Goal: Task Accomplishment & Management: Use online tool/utility

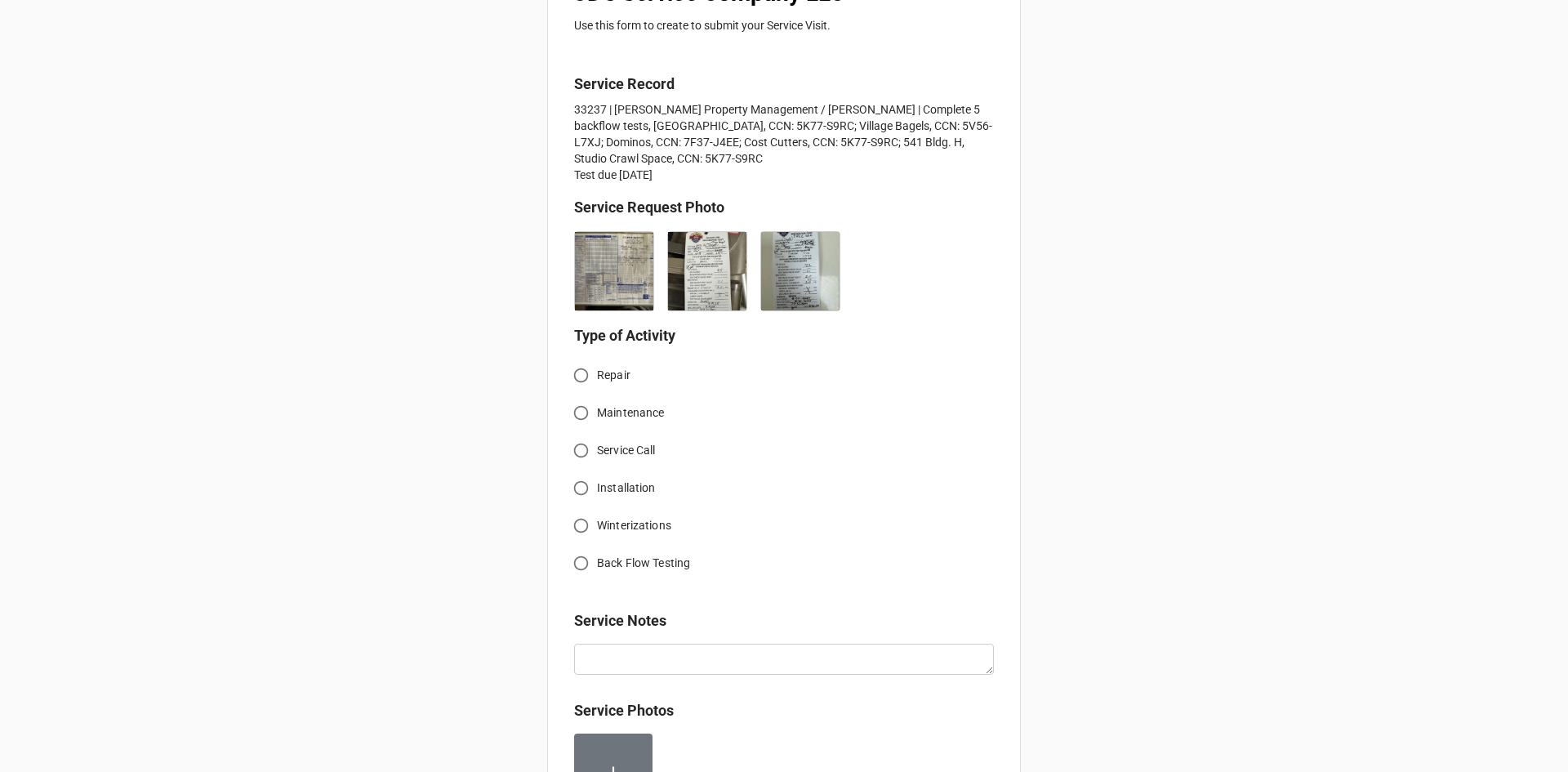
scroll to position [327, 0]
click at [579, 559] on input "Back Flow Testing" at bounding box center [581, 561] width 32 height 32
radio input "true"
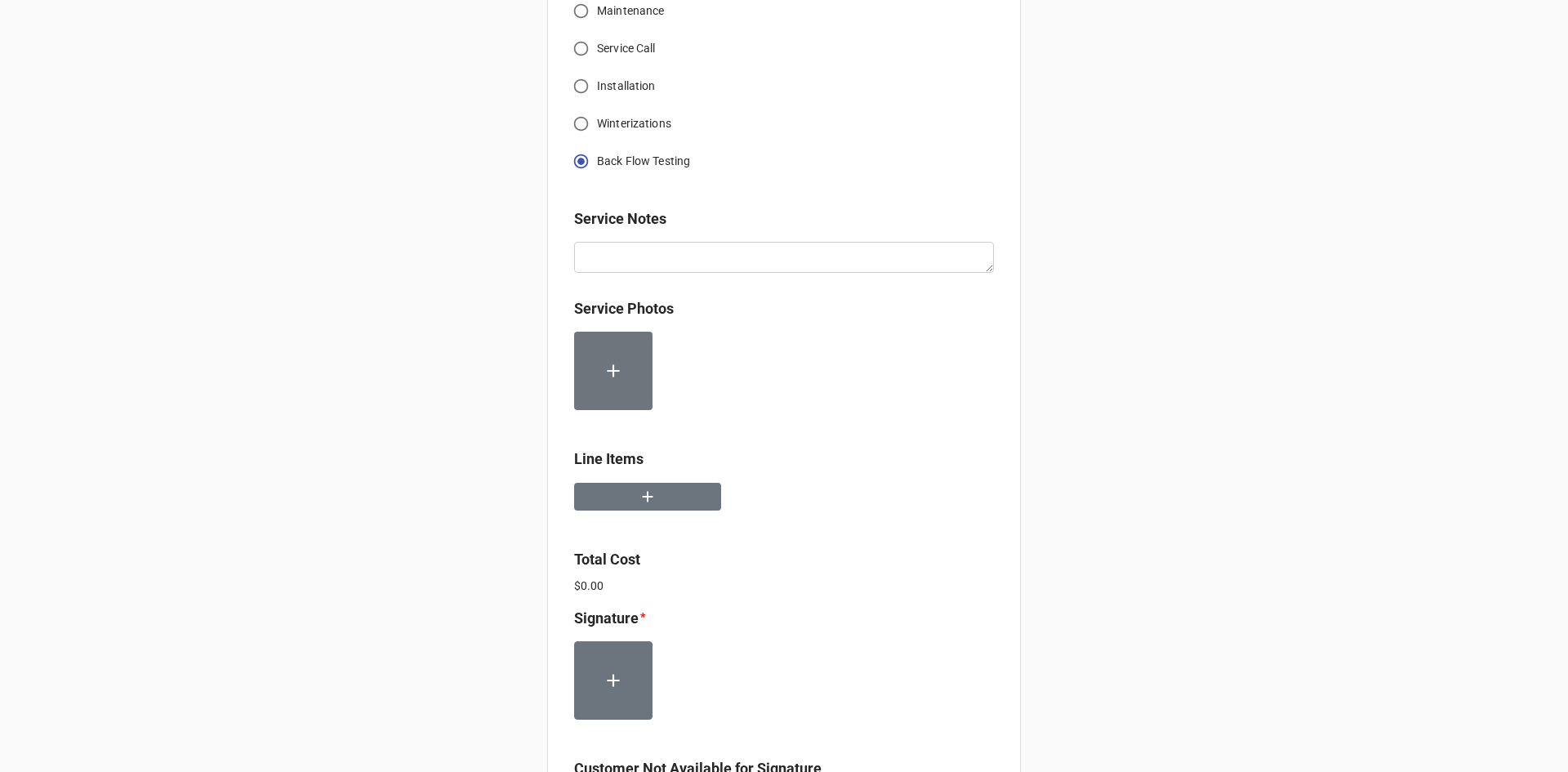
scroll to position [735, 0]
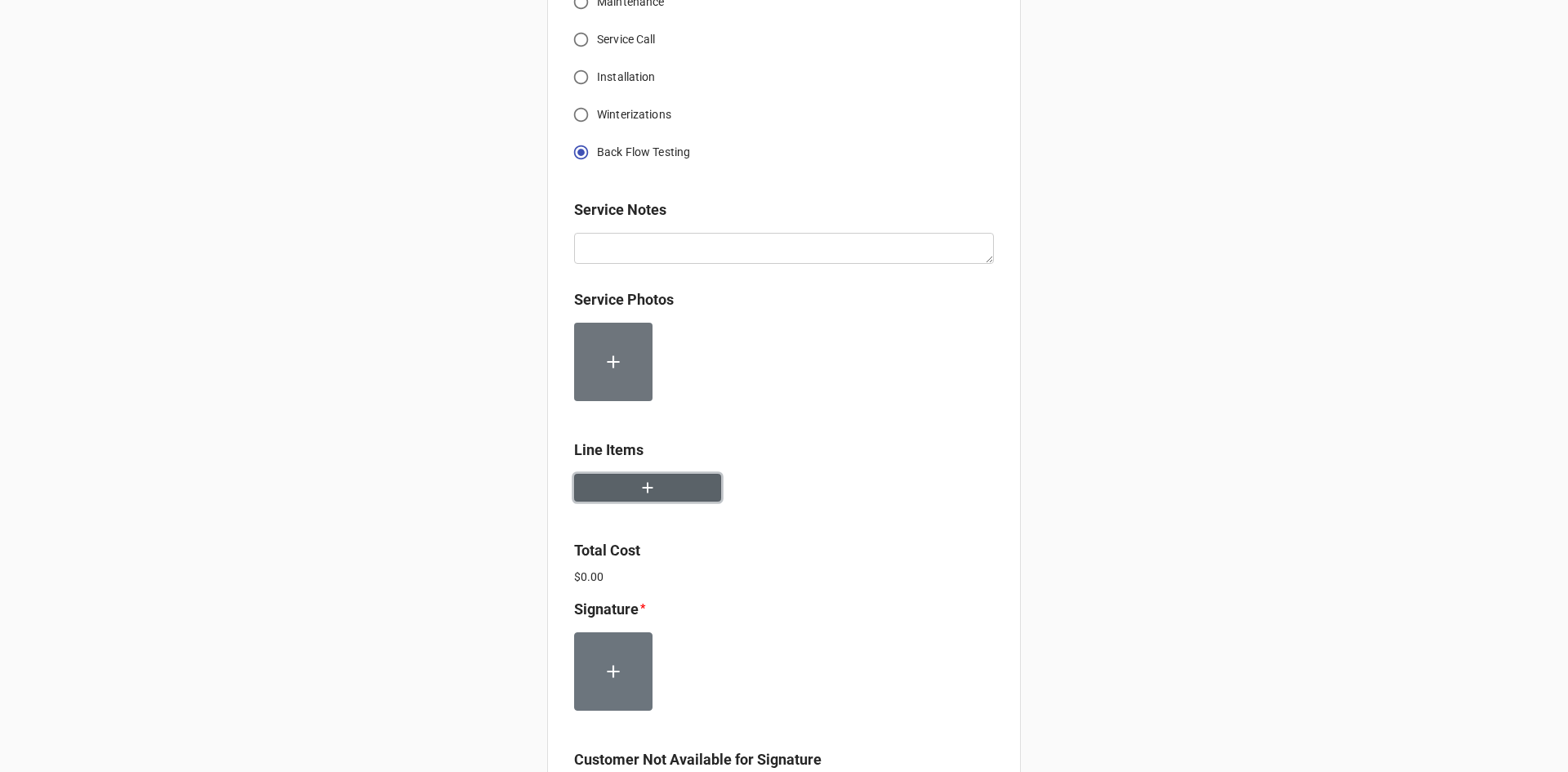
click at [612, 483] on button "button" at bounding box center [647, 488] width 147 height 29
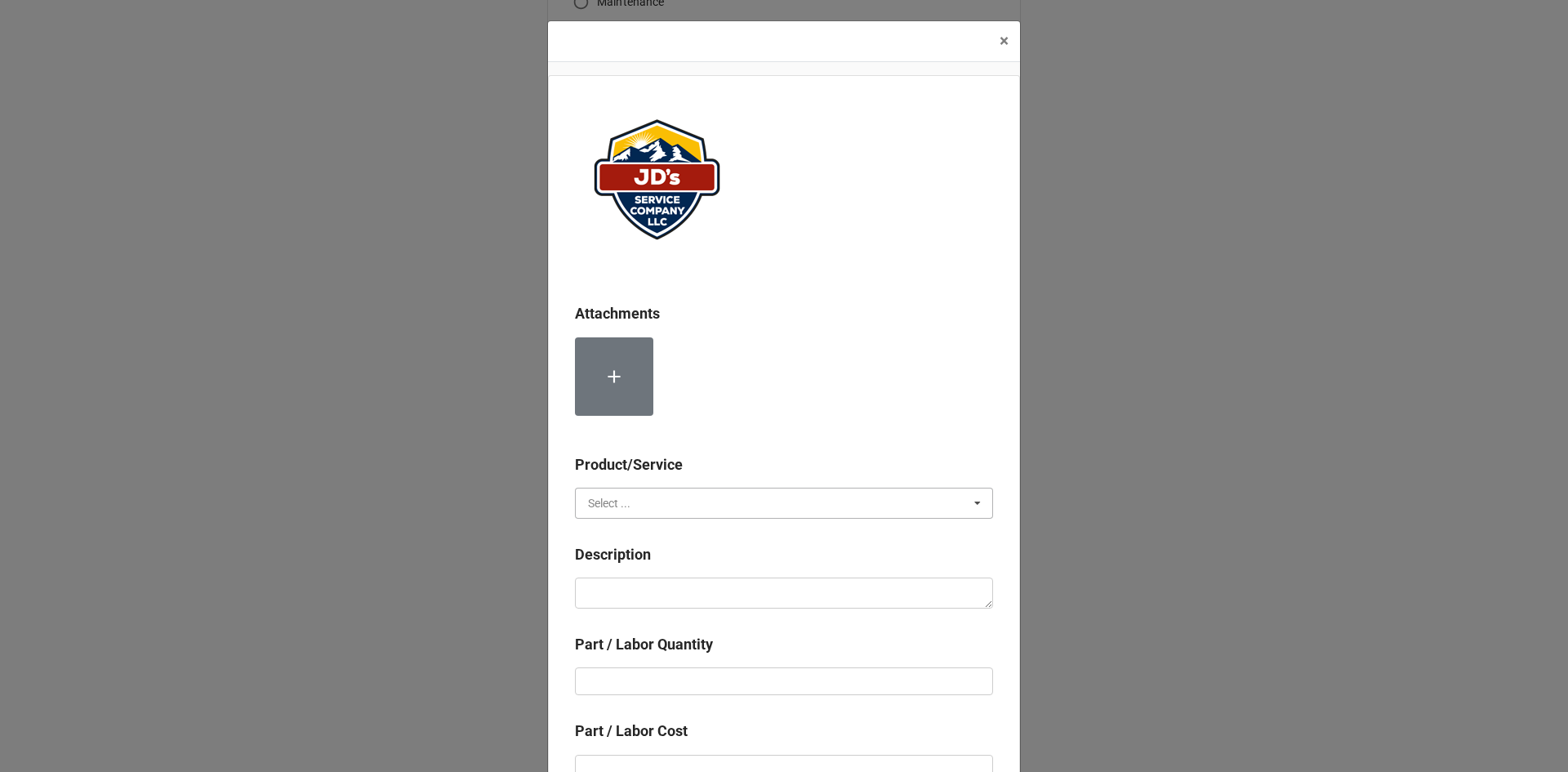
click at [680, 495] on input "text" at bounding box center [785, 503] width 417 height 30
click at [690, 535] on div "Services" at bounding box center [784, 533] width 417 height 31
click at [700, 588] on textarea at bounding box center [784, 593] width 418 height 31
paste textarea "Service Address: Village Bagels [STREET_ADDRESS][PERSON_NAME][PERSON_NAME] Comp…"
type textarea "x"
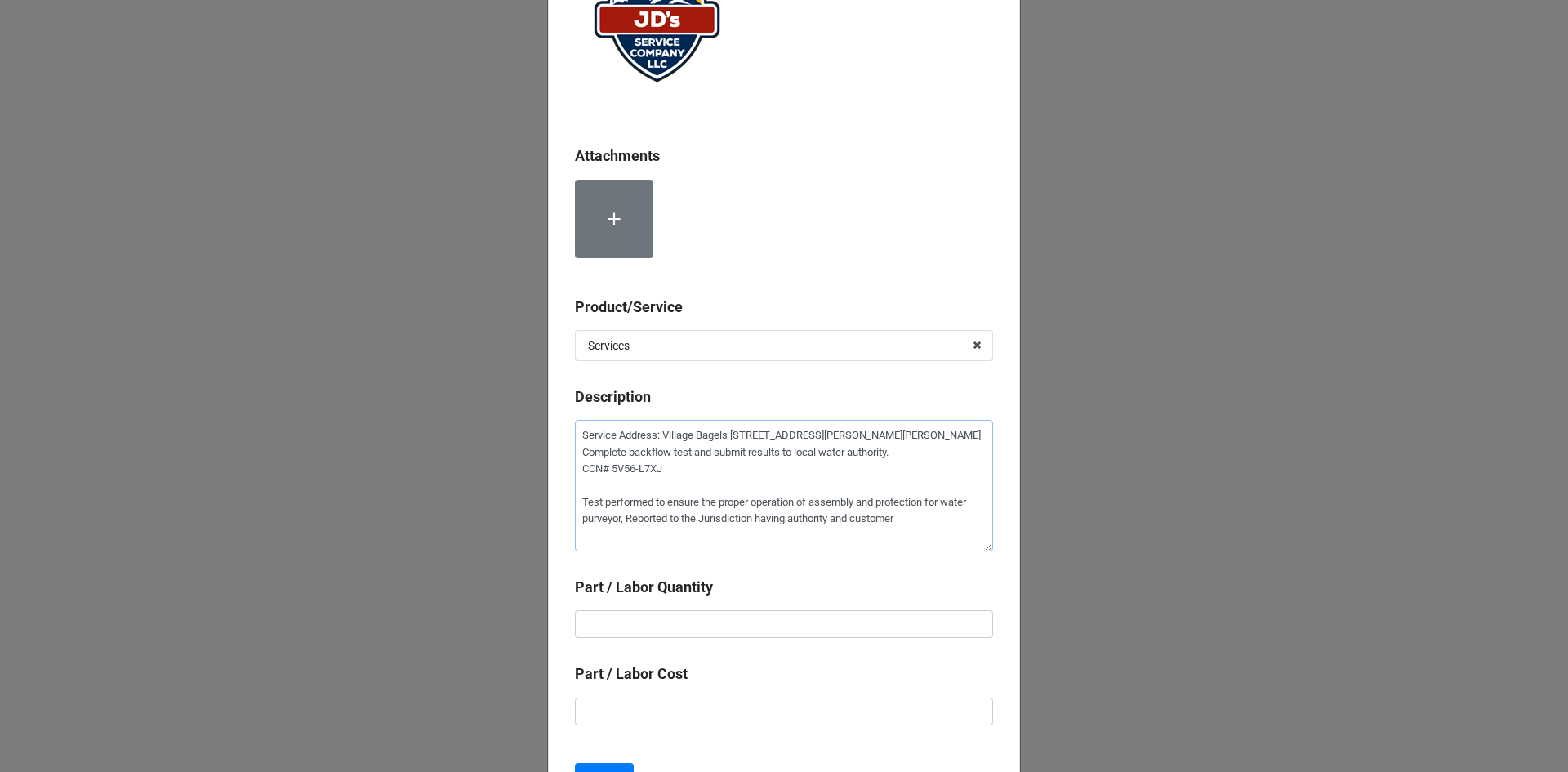
scroll to position [164, 0]
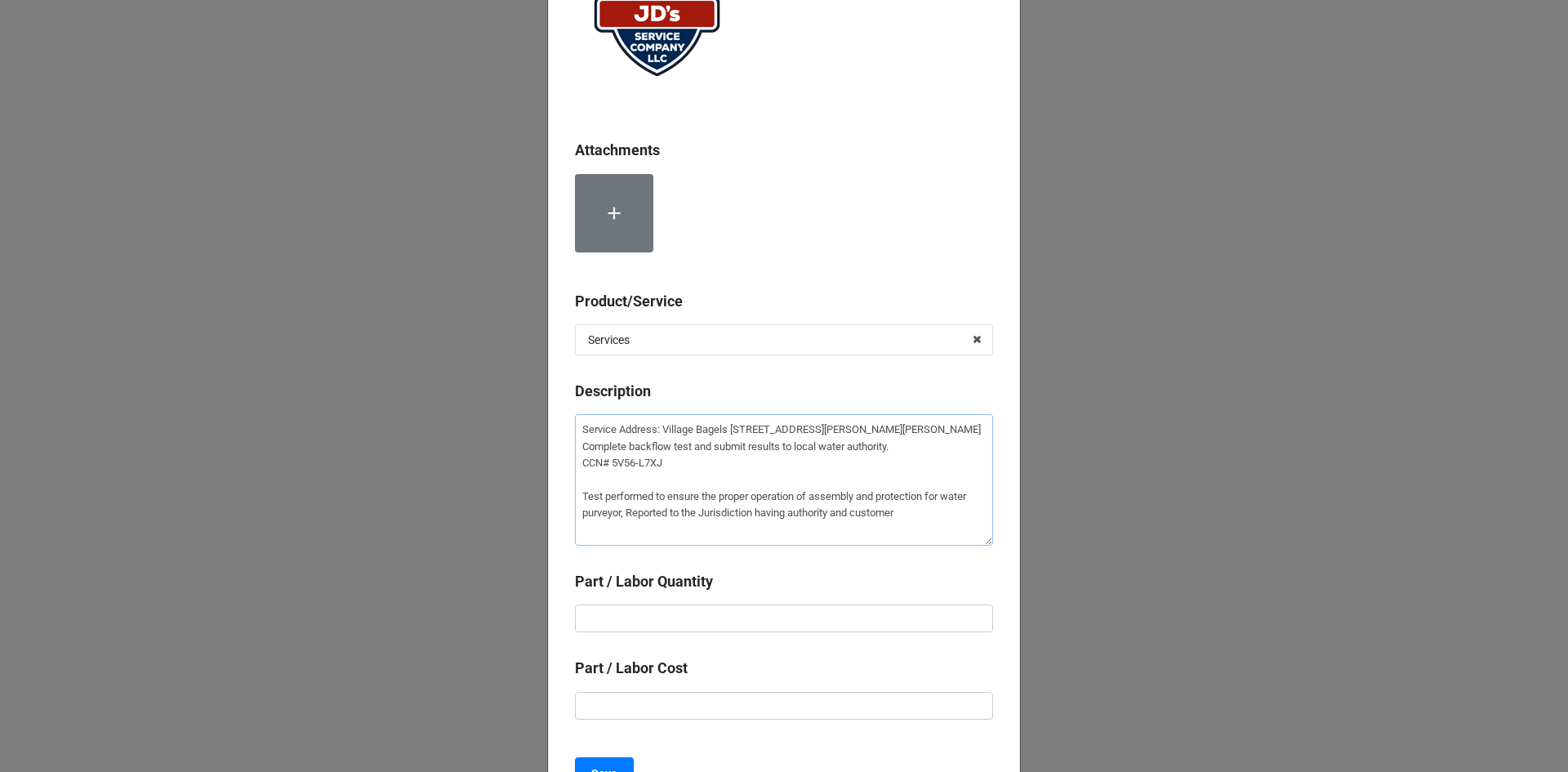
type textarea "Service Address: Village Bagels [STREET_ADDRESS][PERSON_NAME][PERSON_NAME] Comp…"
click at [808, 627] on input "text" at bounding box center [784, 618] width 418 height 28
type textarea "x"
type input "1"
click at [772, 710] on input "text" at bounding box center [784, 705] width 418 height 28
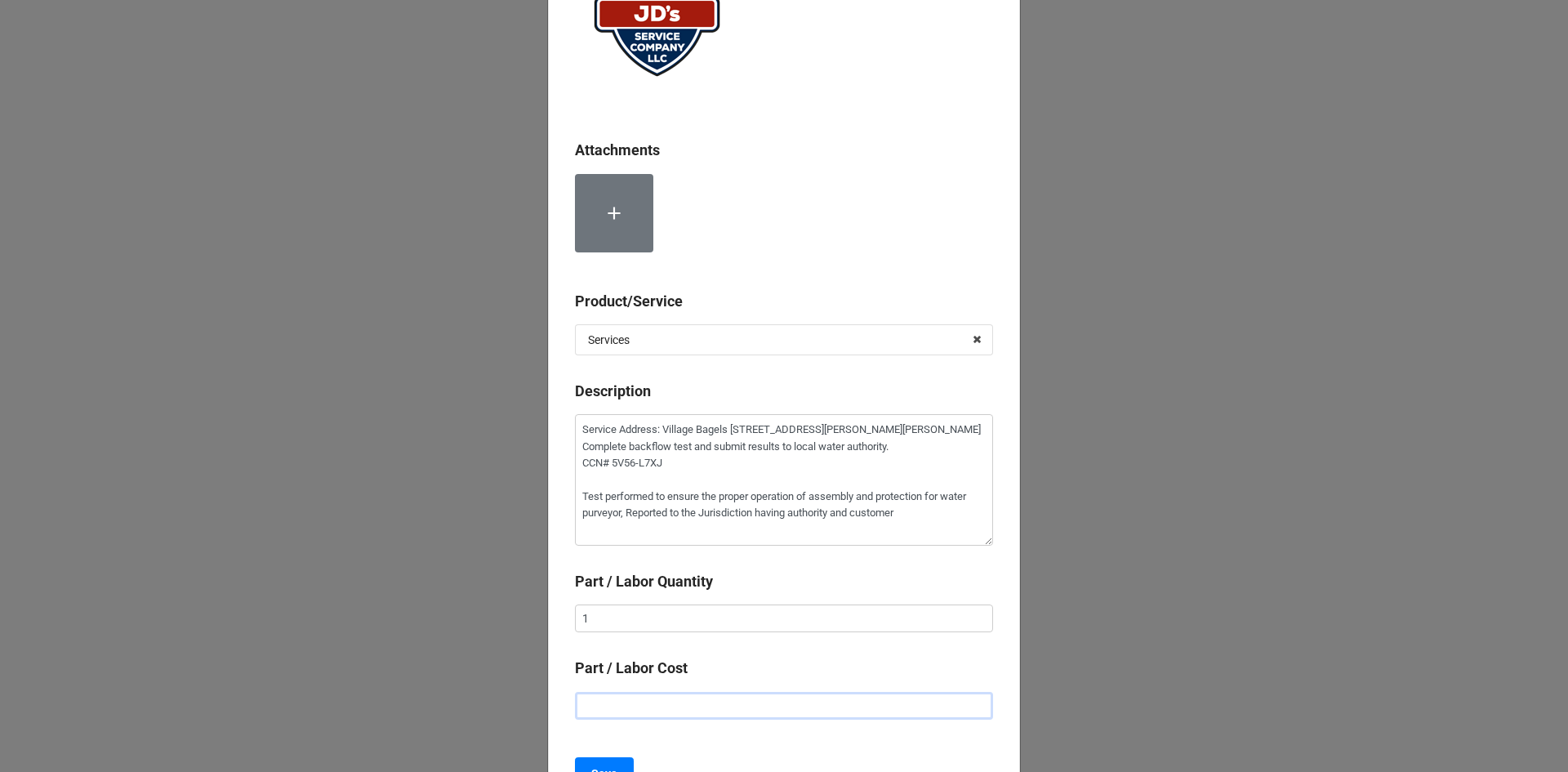
type textarea "x"
type input "$1.00"
type textarea "x"
type input "$15.00"
type textarea "x"
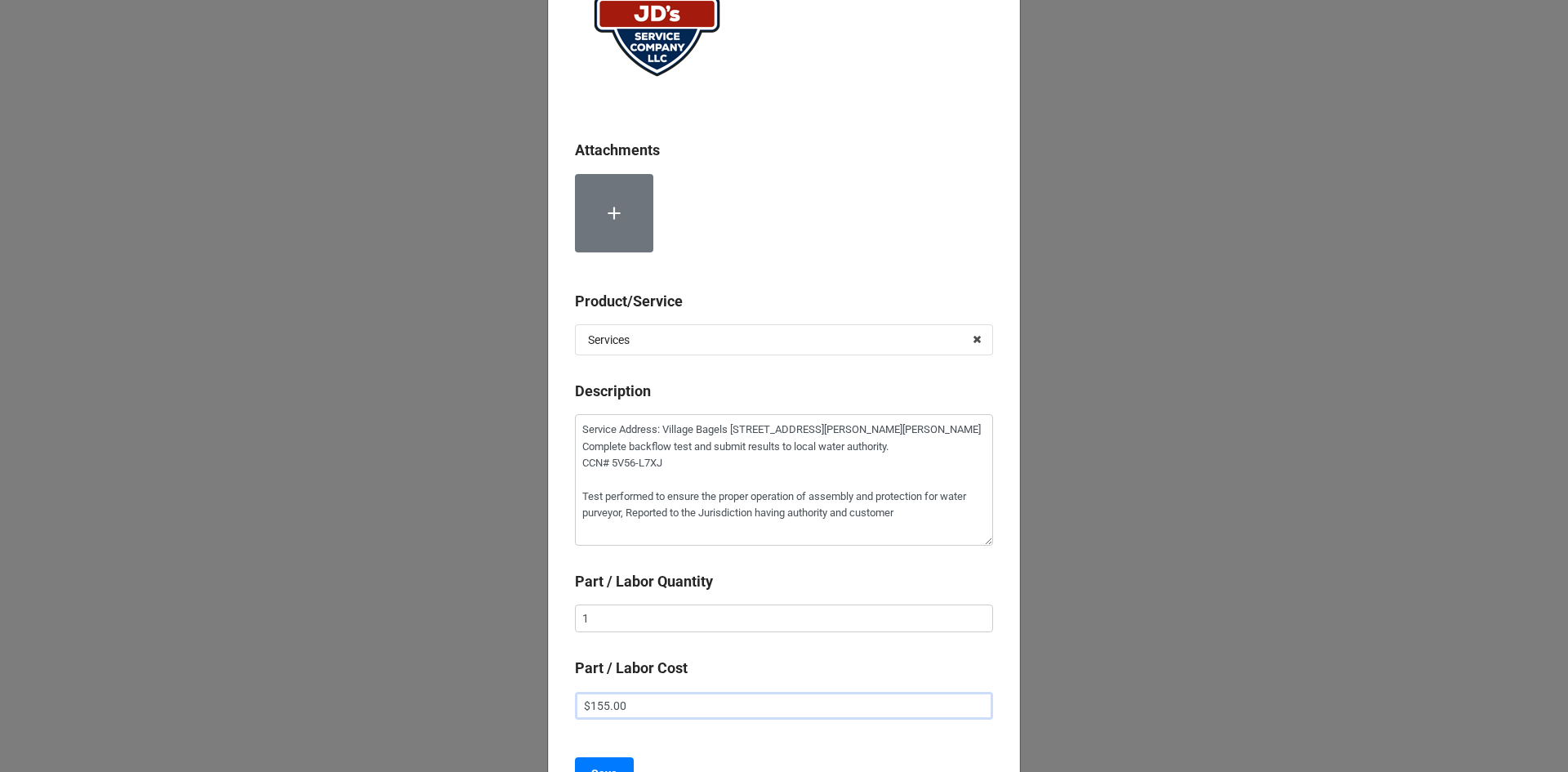
type input "$155.00"
click at [850, 660] on b "Part / Labor Cost" at bounding box center [784, 671] width 418 height 29
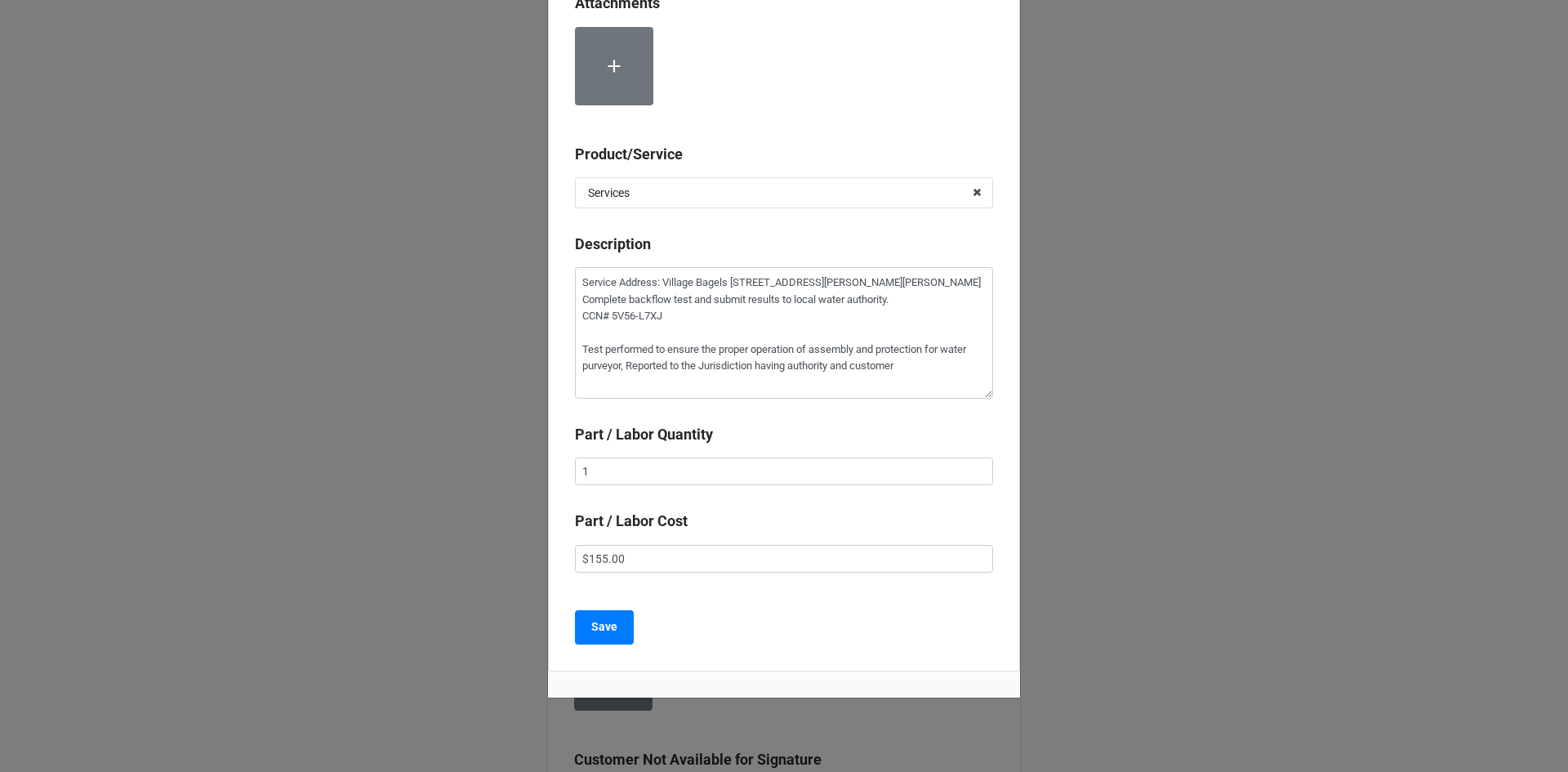
scroll to position [327, 0]
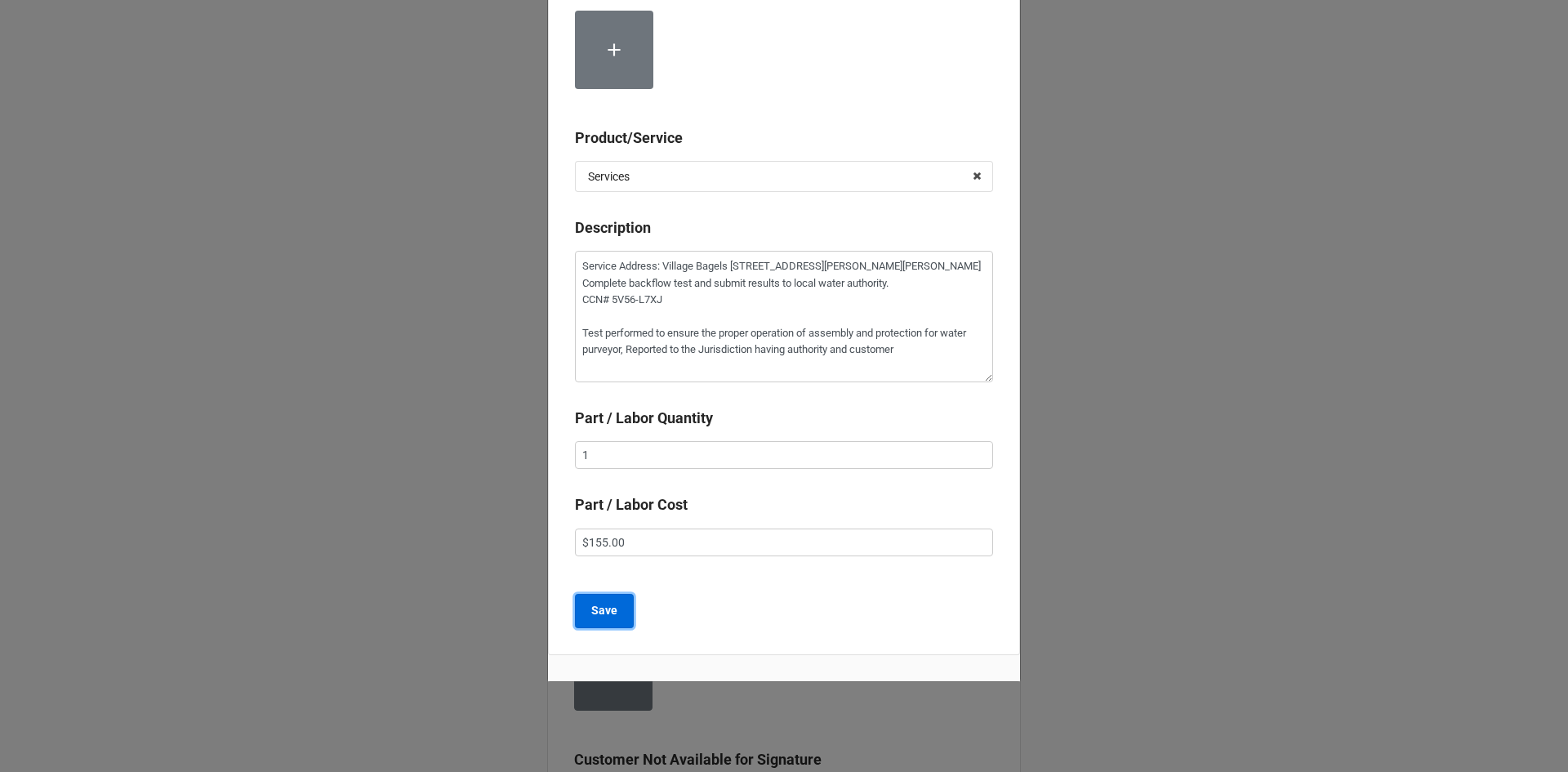
click at [605, 613] on b "Save" at bounding box center [604, 611] width 26 height 17
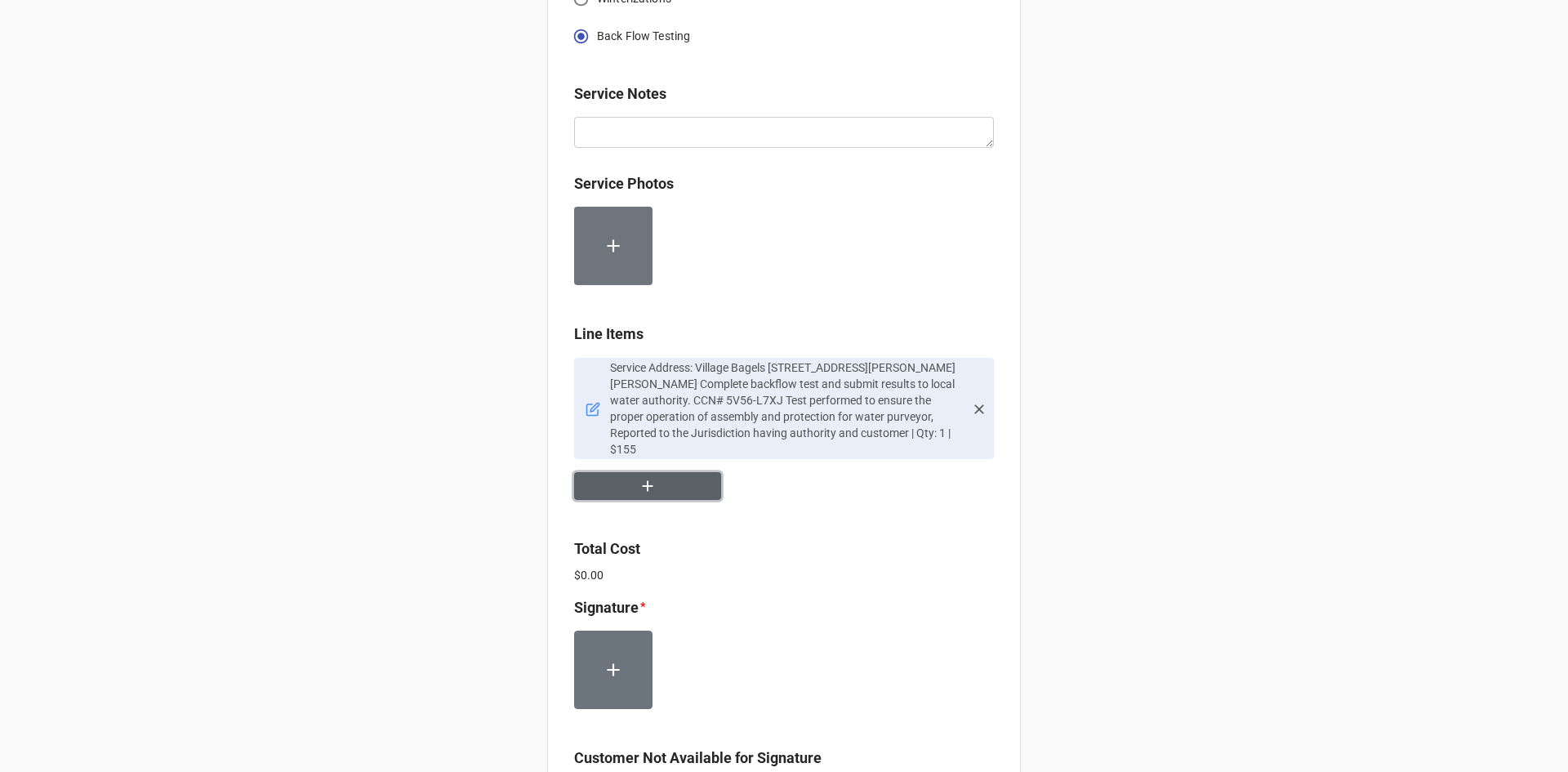
scroll to position [898, 0]
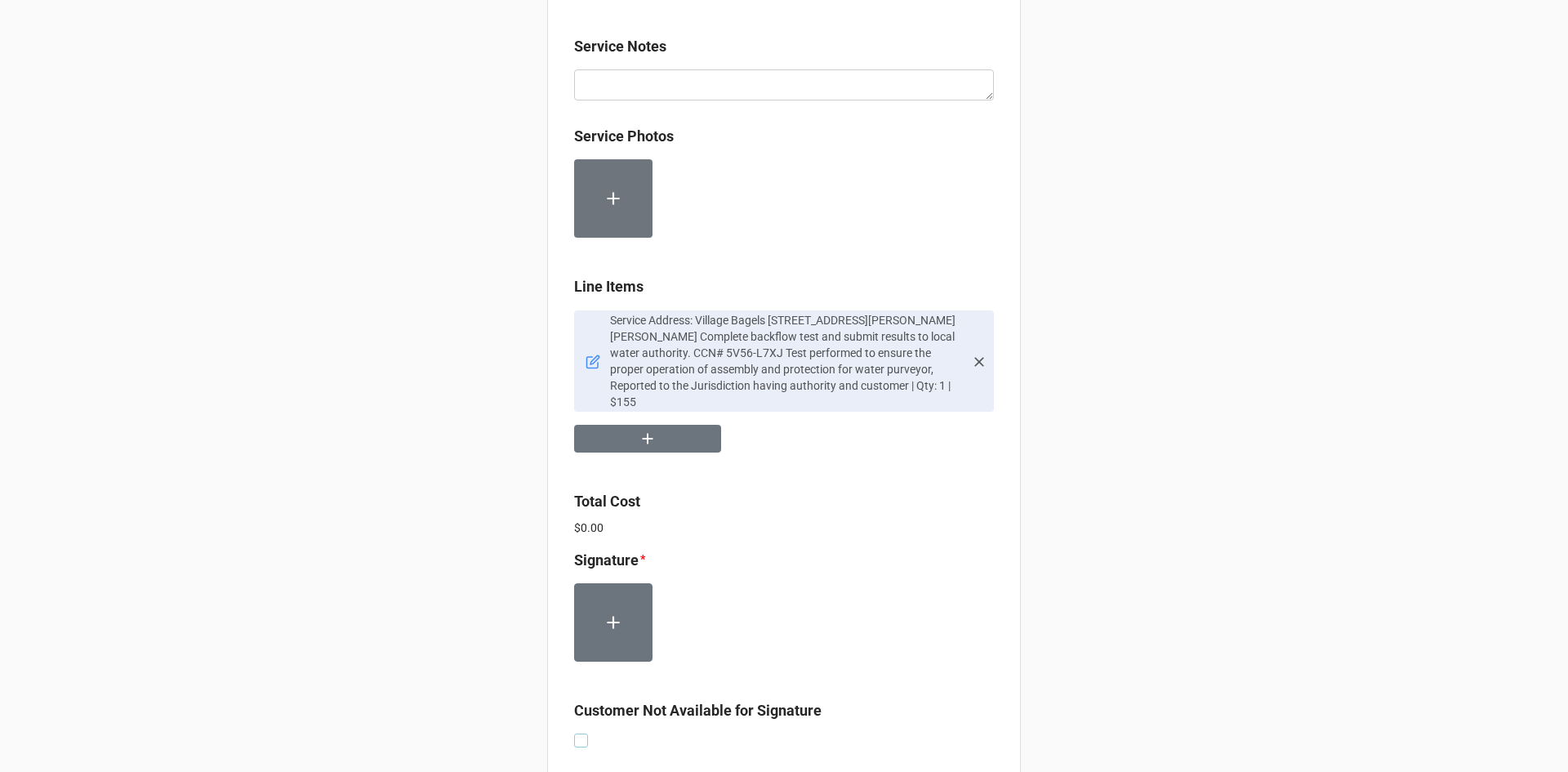
click at [577, 734] on label at bounding box center [581, 734] width 14 height 0
checkbox input "true"
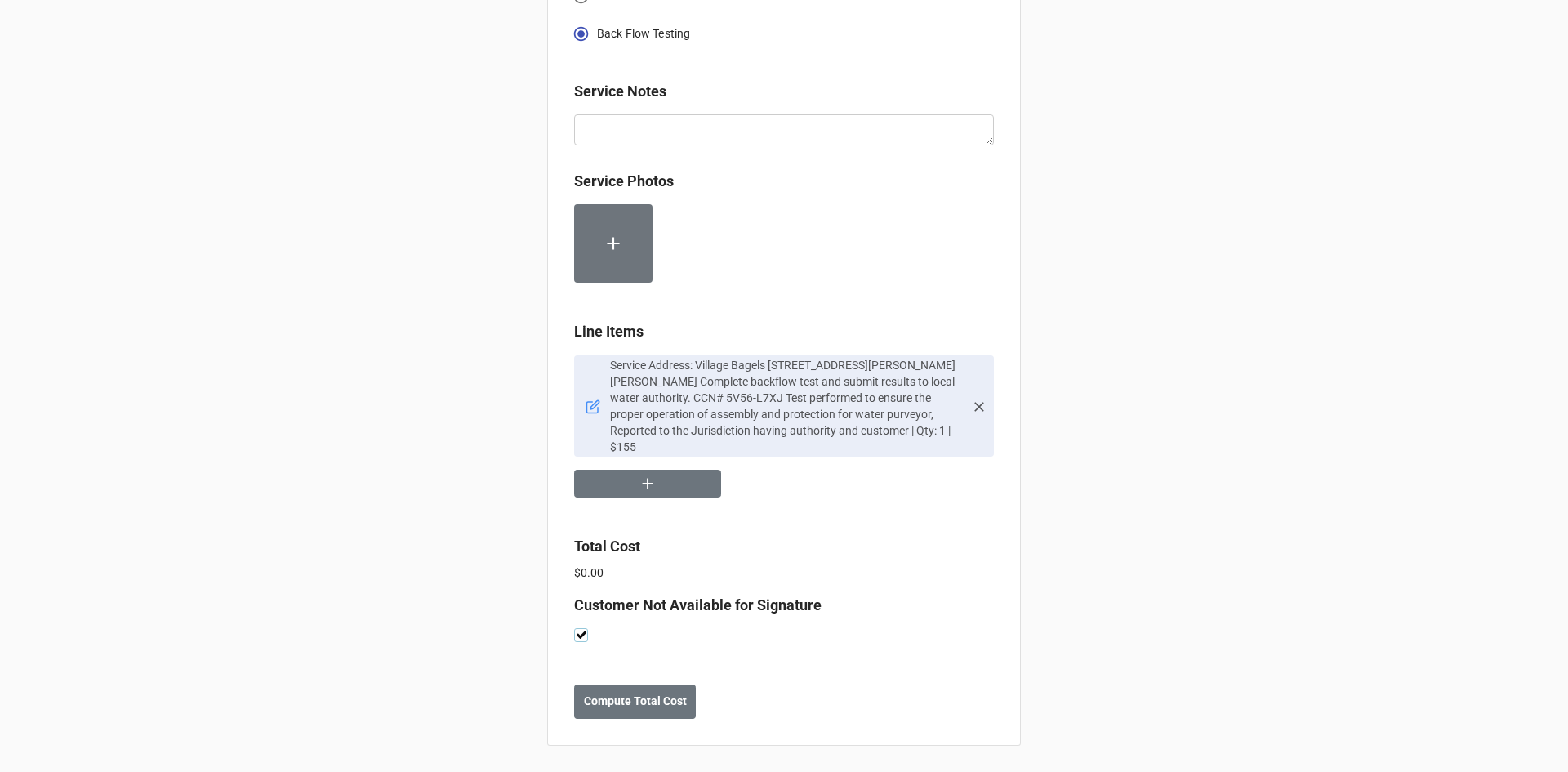
scroll to position [854, 0]
click at [641, 709] on b "Compute Total Cost" at bounding box center [635, 701] width 103 height 17
click at [594, 700] on b "Save" at bounding box center [603, 701] width 26 height 17
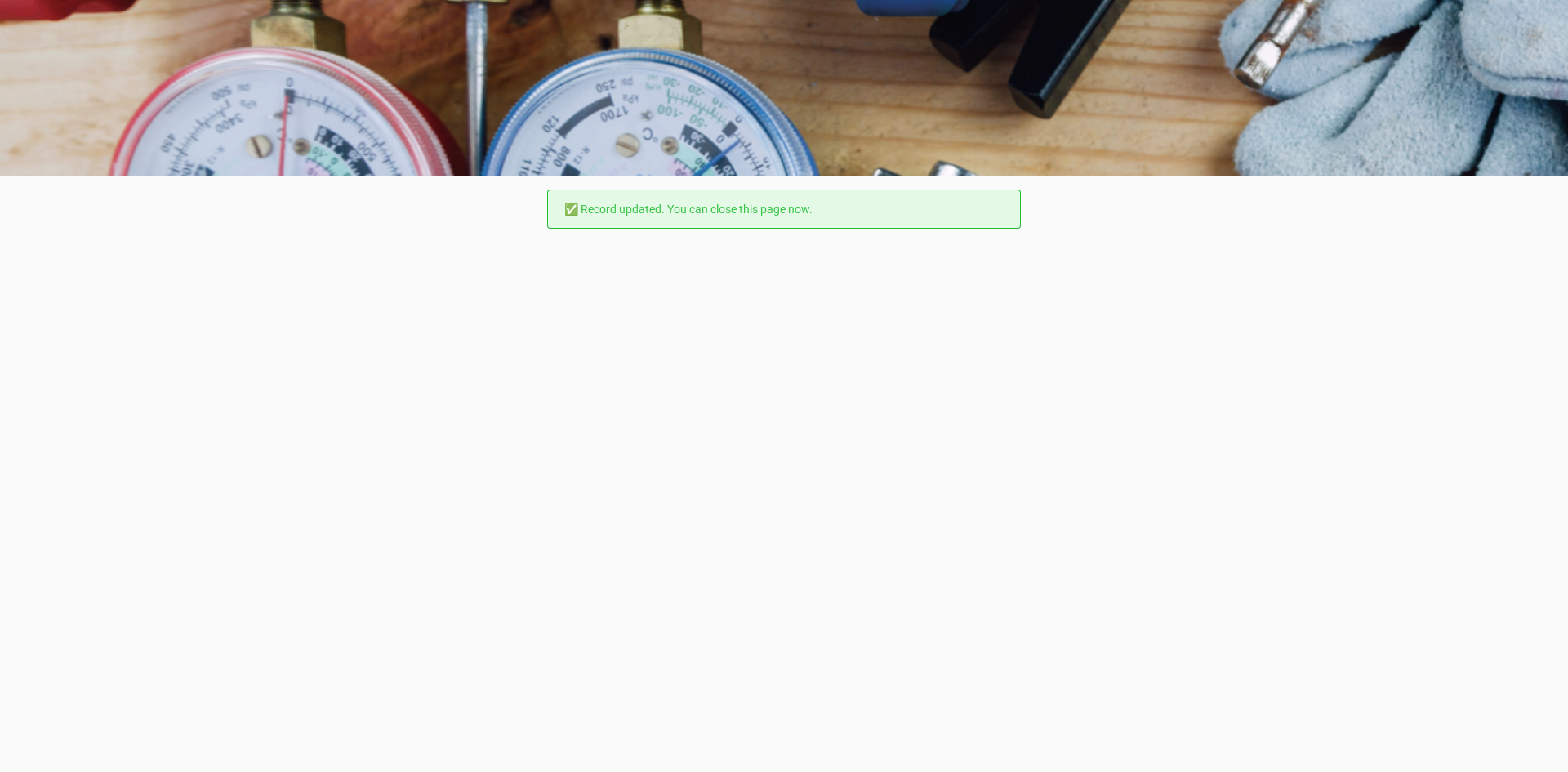
scroll to position [0, 0]
